Goal: Task Accomplishment & Management: Complete application form

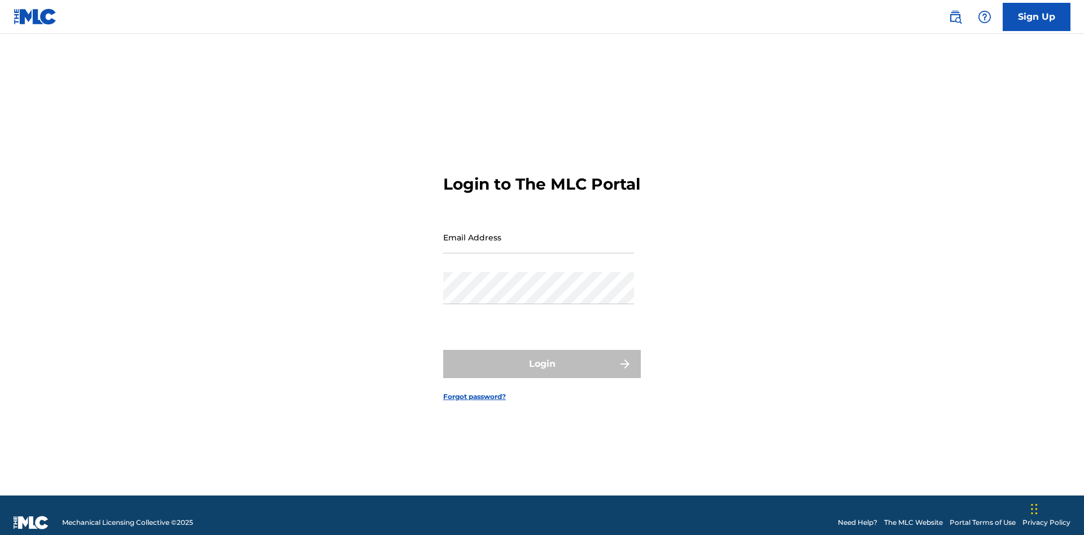
scroll to position [15, 0]
click at [539, 232] on input "Email Address" at bounding box center [538, 237] width 191 height 32
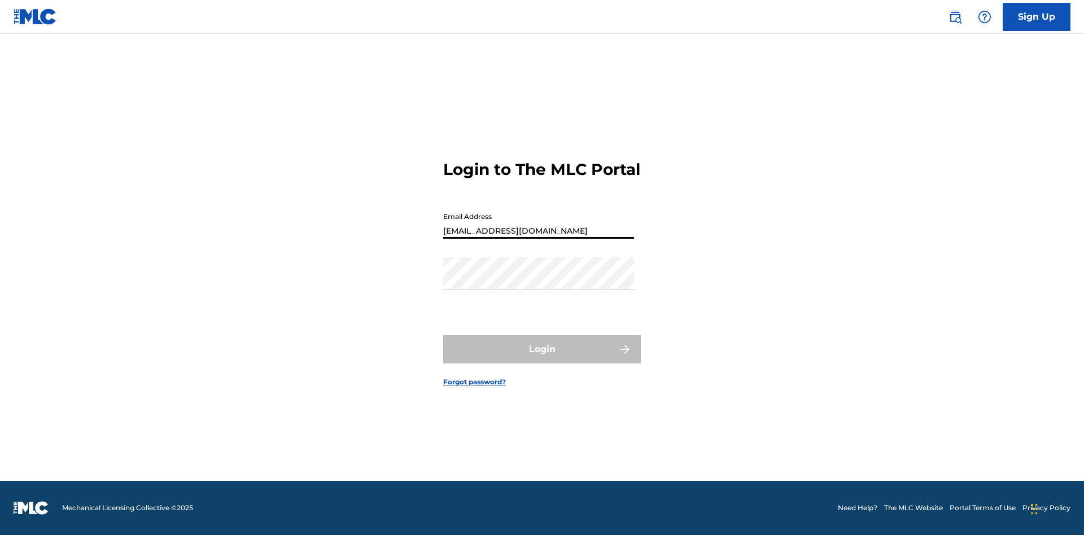
type input "Duke.McTesterson@gmail.com"
click at [542, 359] on button "Login" at bounding box center [542, 349] width 198 height 28
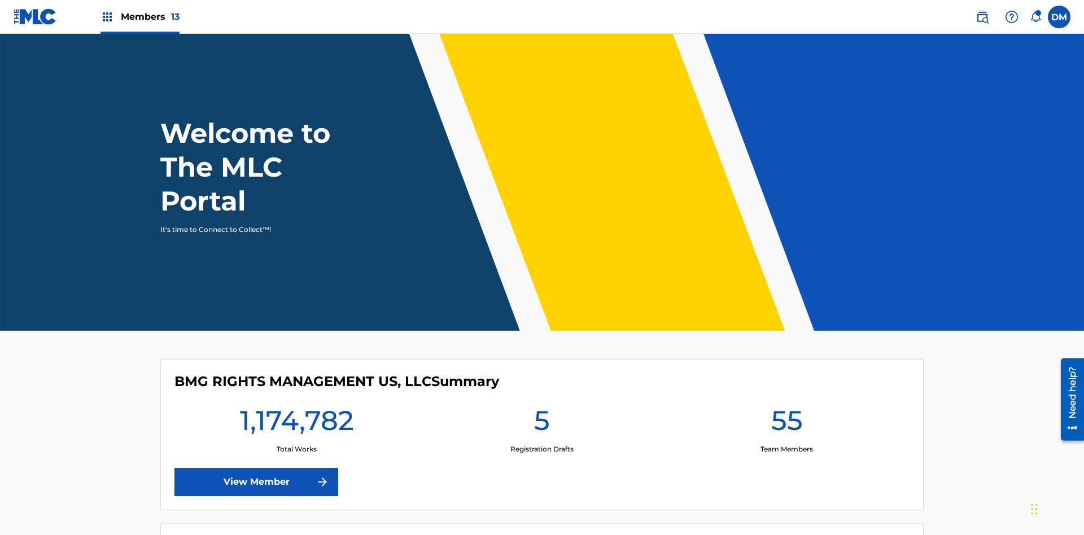
click at [139, 16] on span "Members 13" at bounding box center [150, 16] width 59 height 13
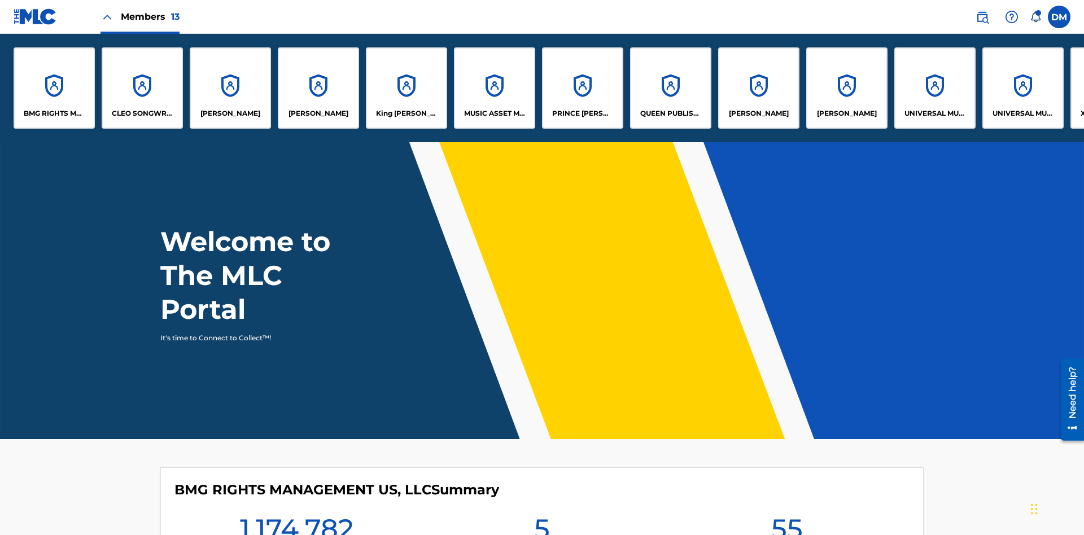
click at [935, 114] on p "UNIVERSAL MUSIC PUB GROUP" at bounding box center [936, 113] width 62 height 10
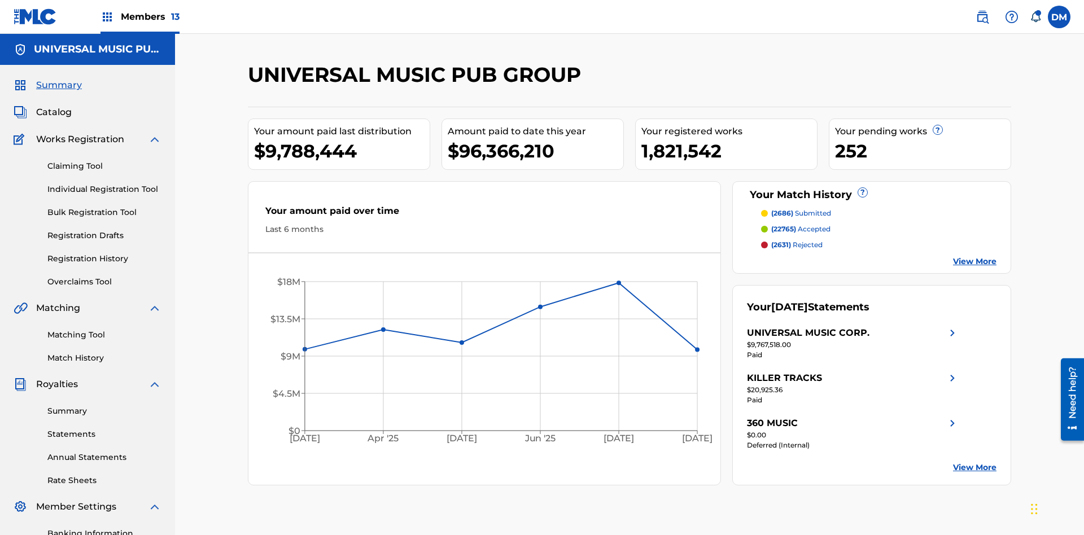
click at [104, 184] on link "Individual Registration Tool" at bounding box center [104, 190] width 114 height 12
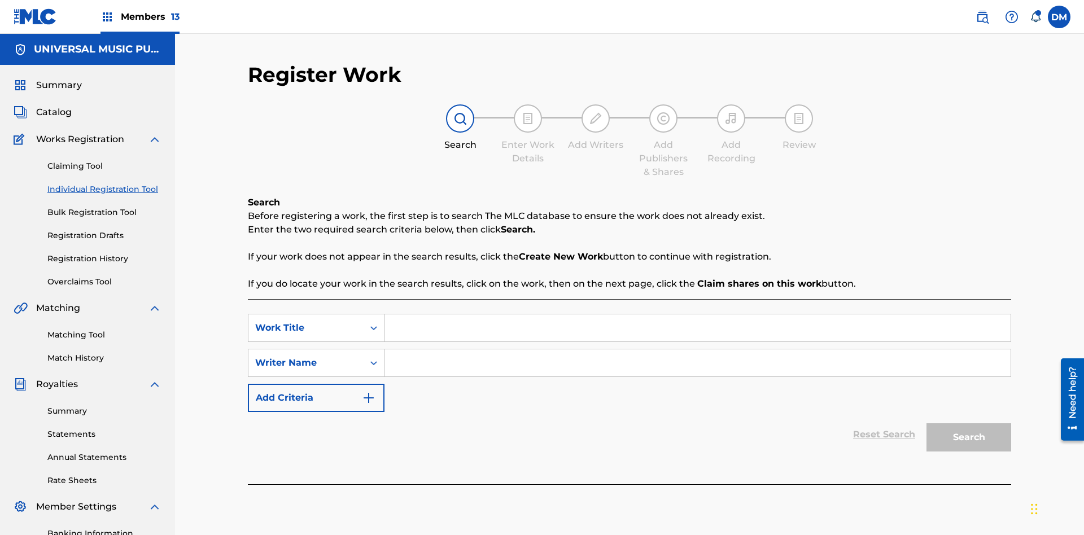
click at [697, 315] on input "Search Form" at bounding box center [698, 328] width 626 height 27
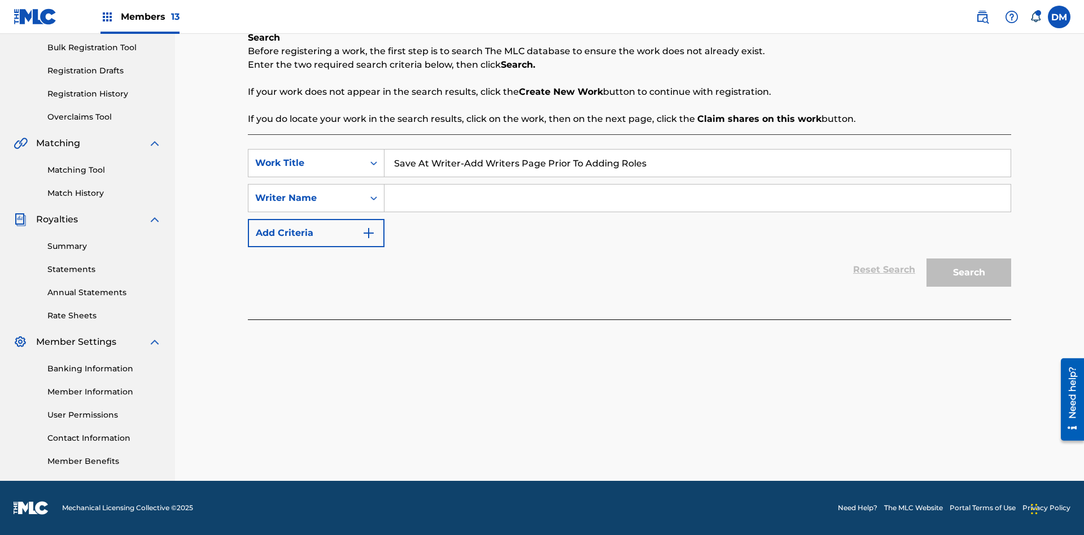
type input "Save At Writer-Add Writers Page Prior To Adding Roles"
click at [697, 198] on input "Search Form" at bounding box center [698, 198] width 626 height 27
type input "QWERTYUIOP"
click at [969, 273] on button "Search" at bounding box center [969, 273] width 85 height 28
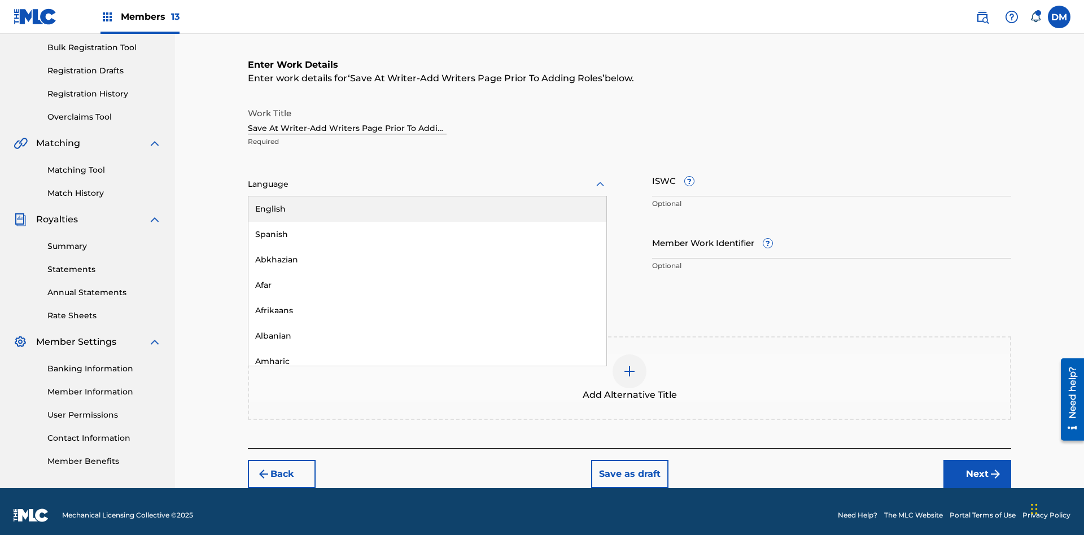
click at [428, 278] on div "Afar" at bounding box center [428, 285] width 358 height 25
click at [832, 235] on input "Member Work Identifier ?" at bounding box center [831, 242] width 359 height 32
type input "2025.08.27.04"
click at [832, 173] on input "ISWC ?" at bounding box center [831, 180] width 359 height 32
type input "T-123.456.789-4"
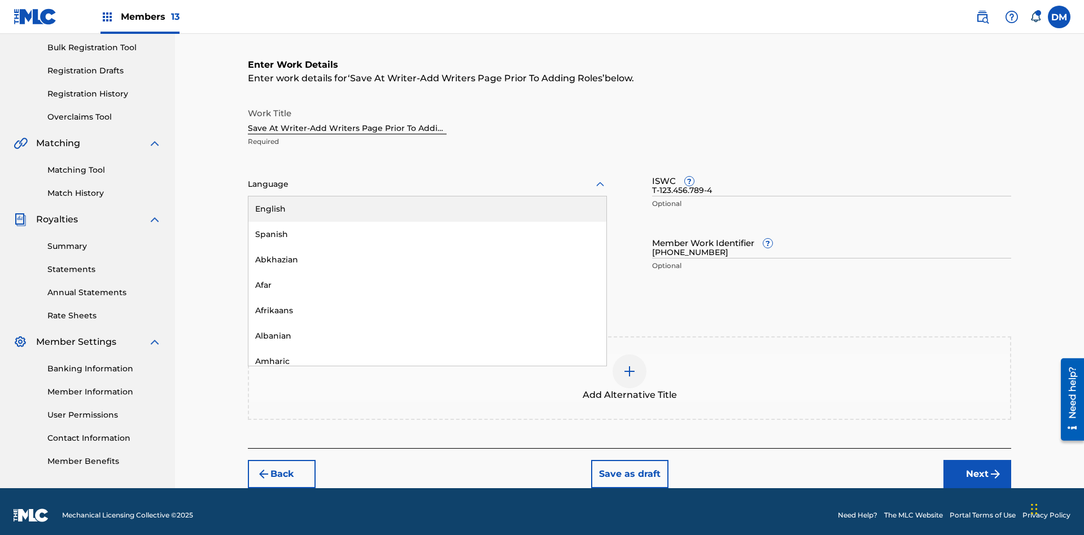
click at [630, 370] on img at bounding box center [630, 372] width 14 height 14
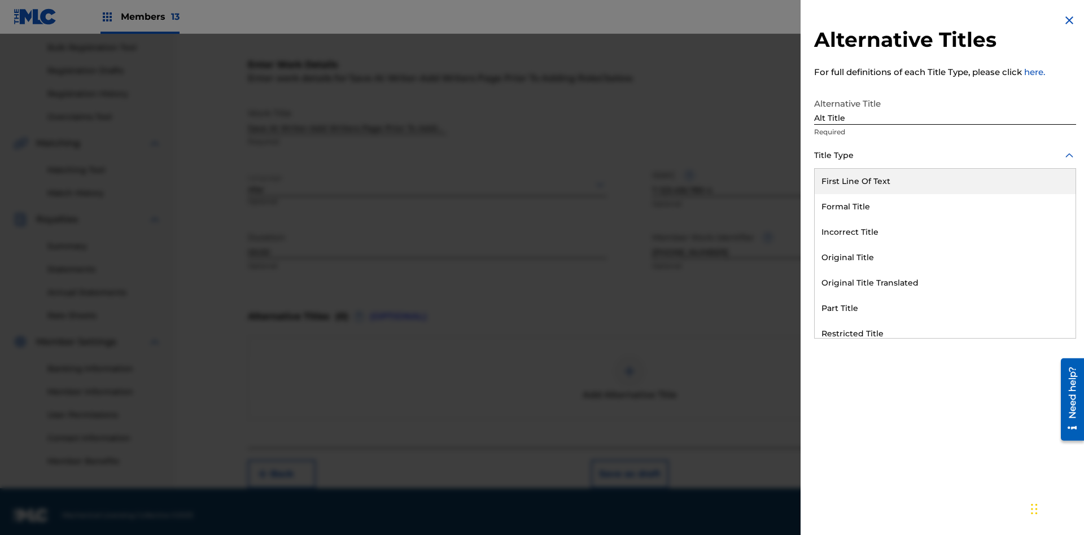
click at [945, 258] on div "Original Title" at bounding box center [945, 257] width 261 height 25
click at [945, 206] on div at bounding box center [945, 206] width 262 height 14
click at [1043, 272] on button "Add Title" at bounding box center [1043, 273] width 68 height 28
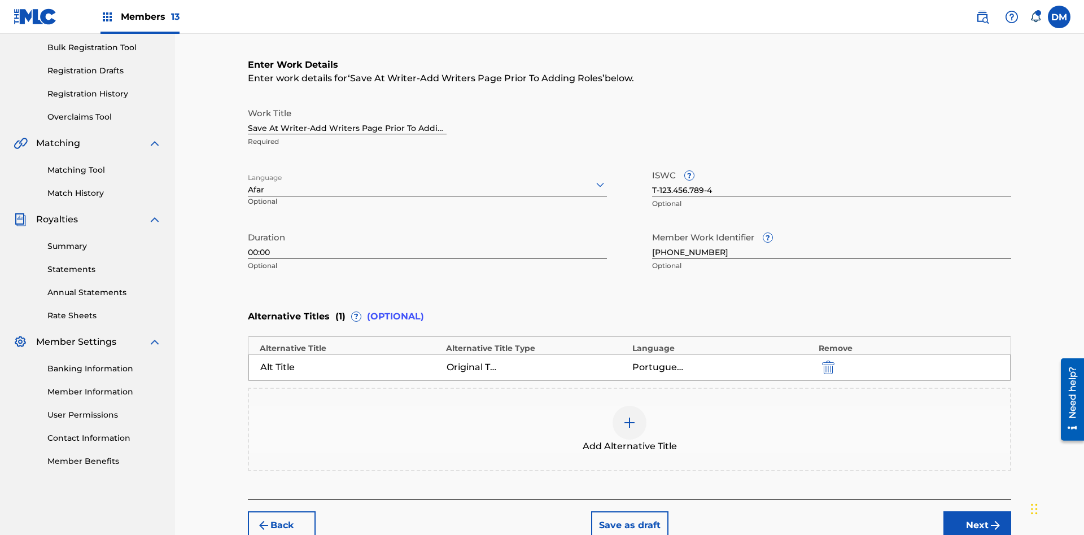
click at [978, 512] on button "Next" at bounding box center [978, 526] width 68 height 28
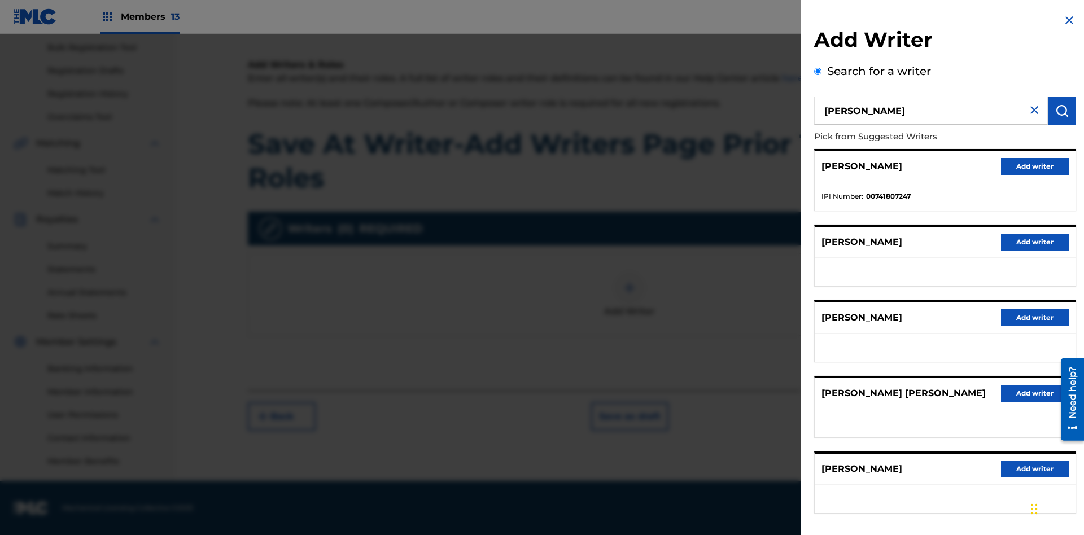
click at [1035, 166] on button "Add writer" at bounding box center [1035, 166] width 68 height 17
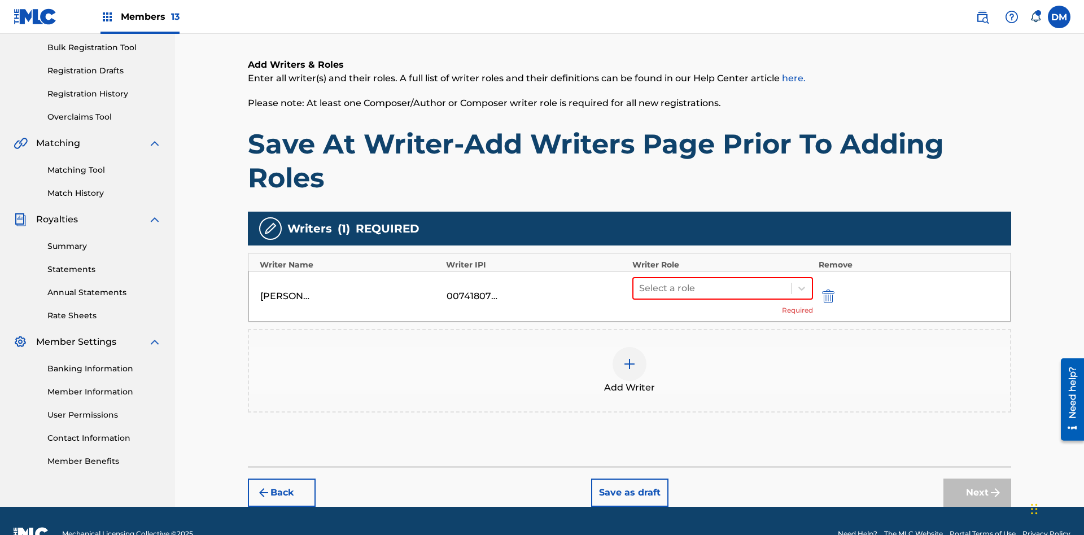
click at [629, 479] on button "Save as draft" at bounding box center [629, 493] width 77 height 28
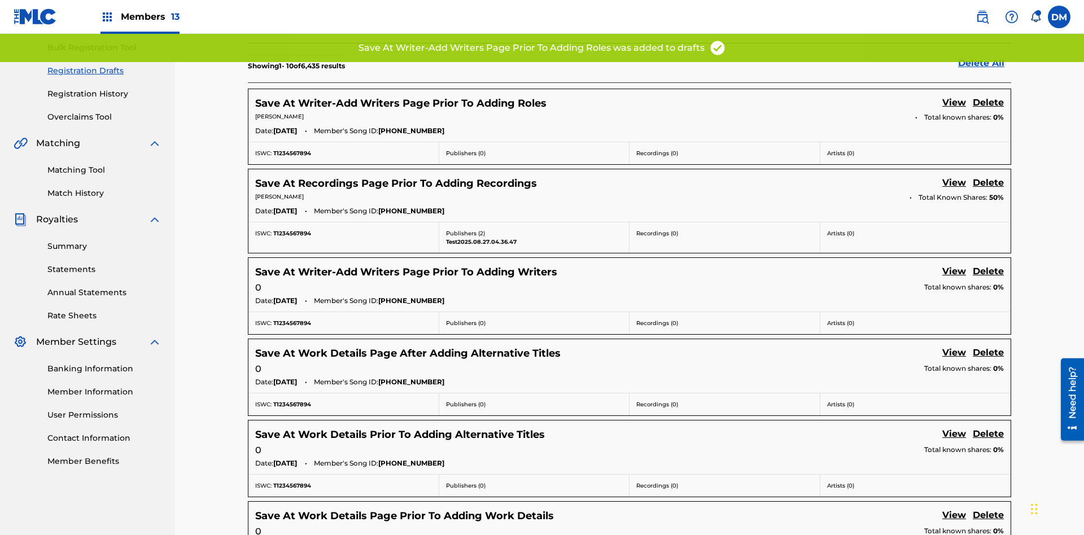
click at [954, 96] on link "View" at bounding box center [955, 103] width 24 height 15
